Goal: Task Accomplishment & Management: Manage account settings

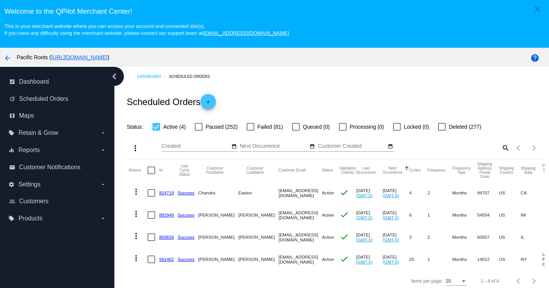
scroll to position [49, 0]
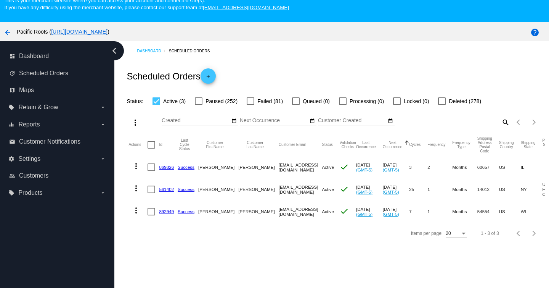
scroll to position [49, 0]
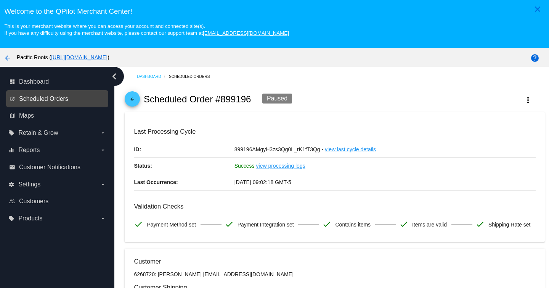
click at [50, 99] on span "Scheduled Orders" at bounding box center [43, 98] width 49 height 7
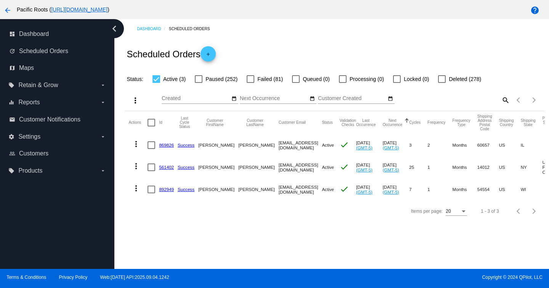
click at [504, 100] on mat-icon "search" at bounding box center [505, 100] width 9 height 12
click at [444, 98] on input "Search" at bounding box center [458, 98] width 105 height 6
type input "chandra"
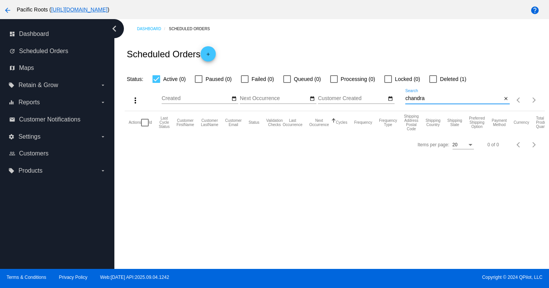
click at [430, 79] on div at bounding box center [434, 79] width 8 height 8
click at [433, 83] on input "Deleted (1)" at bounding box center [433, 83] width 0 height 0
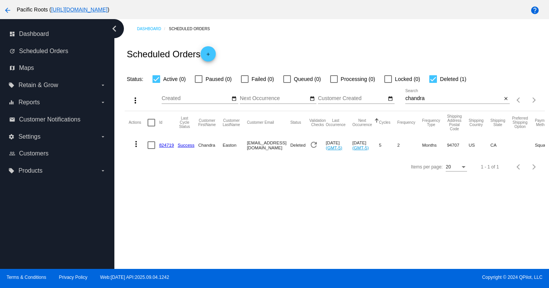
click at [430, 79] on div at bounding box center [434, 79] width 8 height 8
click at [433, 83] on input "Deleted (1)" at bounding box center [433, 83] width 0 height 0
checkbox input "false"
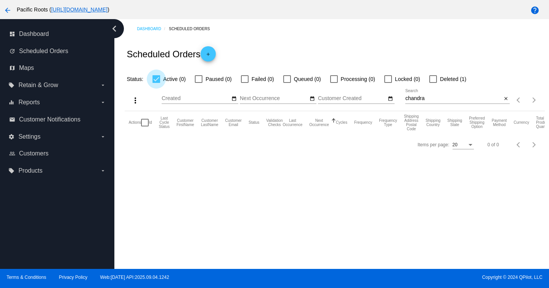
click at [157, 80] on div at bounding box center [157, 79] width 8 height 8
click at [156, 83] on input "Active (0)" at bounding box center [156, 83] width 0 height 0
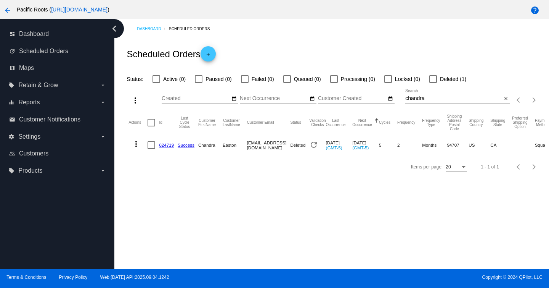
click at [157, 80] on div at bounding box center [157, 79] width 8 height 8
click at [156, 83] on input "Active (0)" at bounding box center [156, 83] width 0 height 0
checkbox input "true"
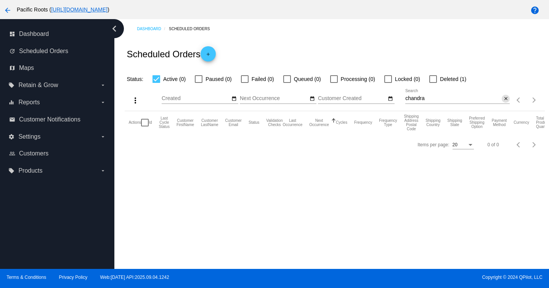
click at [506, 101] on mat-icon "close" at bounding box center [506, 99] width 5 height 6
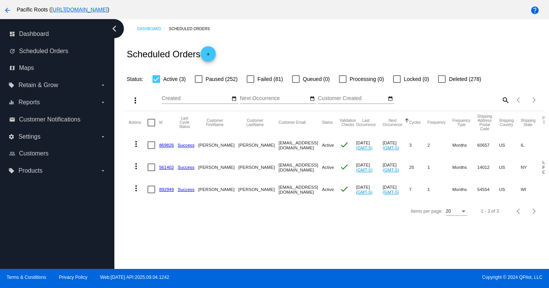
drag, startPoint x: 300, startPoint y: 191, endPoint x: 249, endPoint y: 191, distance: 51.1
click at [279, 191] on mat-cell "[EMAIL_ADDRESS][DOMAIN_NAME]" at bounding box center [300, 189] width 43 height 22
copy mat-cell "[EMAIL_ADDRESS][DOMAIN_NAME]"
click at [164, 190] on link "892949" at bounding box center [166, 189] width 15 height 5
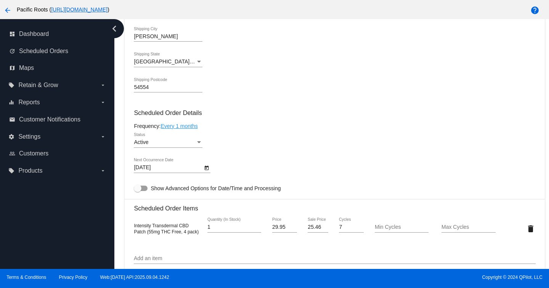
scroll to position [372, 0]
click at [191, 140] on div "Active Status" at bounding box center [168, 139] width 69 height 15
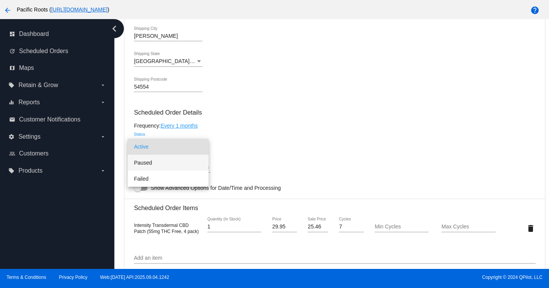
click at [158, 162] on span "Paused" at bounding box center [168, 162] width 69 height 16
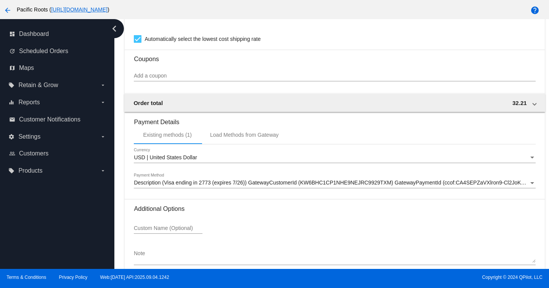
scroll to position [702, 0]
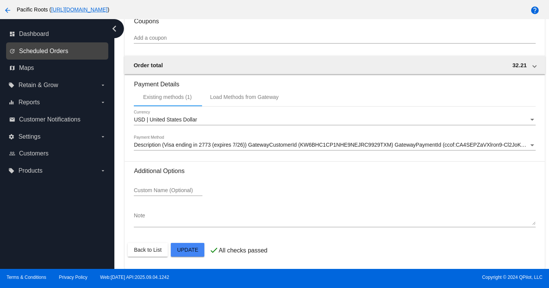
click at [61, 52] on span "Scheduled Orders" at bounding box center [43, 51] width 49 height 7
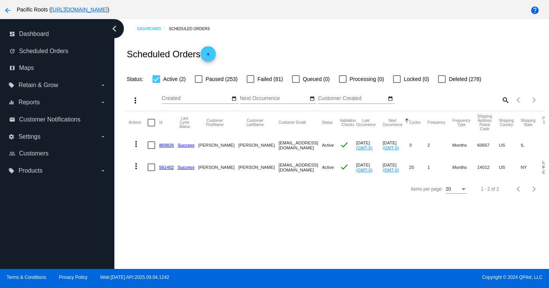
click at [505, 99] on mat-icon "search" at bounding box center [505, 100] width 9 height 12
click at [485, 100] on input "Search" at bounding box center [458, 98] width 105 height 6
type input "chandra"
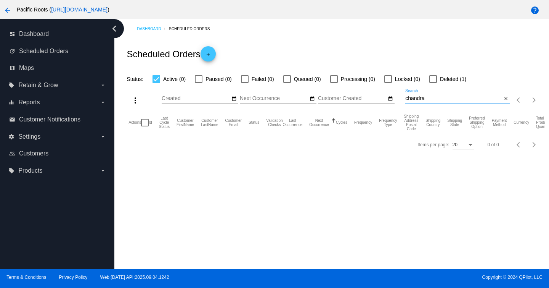
click at [430, 77] on div at bounding box center [434, 79] width 8 height 8
click at [433, 83] on input "Deleted (1)" at bounding box center [433, 83] width 0 height 0
checkbox input "true"
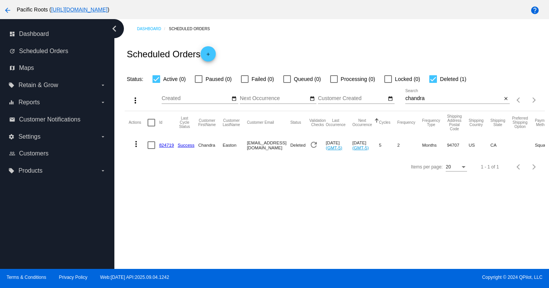
drag, startPoint x: 303, startPoint y: 146, endPoint x: 248, endPoint y: 145, distance: 54.6
click at [248, 145] on mat-cell "[EMAIL_ADDRESS][DOMAIN_NAME]" at bounding box center [268, 145] width 43 height 22
copy mat-cell "[EMAIL_ADDRESS][DOMAIN_NAME]"
